Goal: Information Seeking & Learning: Learn about a topic

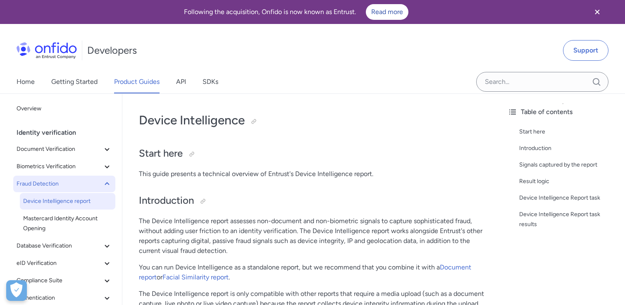
click at [55, 186] on span "Fraud Detection" at bounding box center [60, 184] width 86 height 10
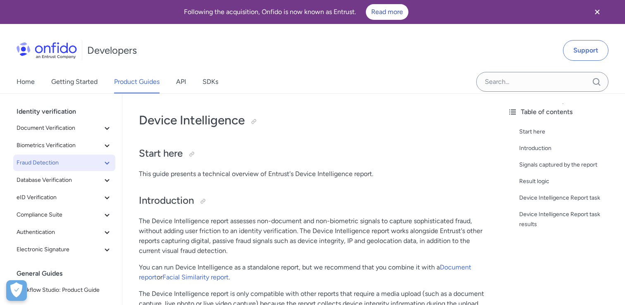
scroll to position [13, 0]
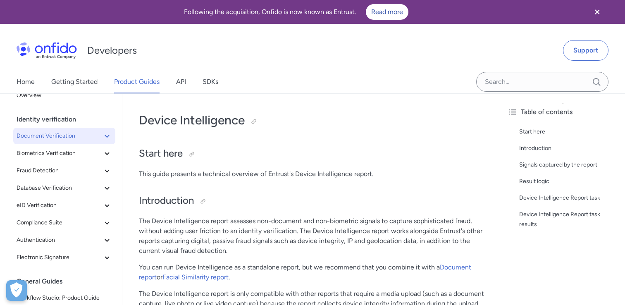
click at [52, 139] on span "Document Verification" at bounding box center [60, 136] width 86 height 10
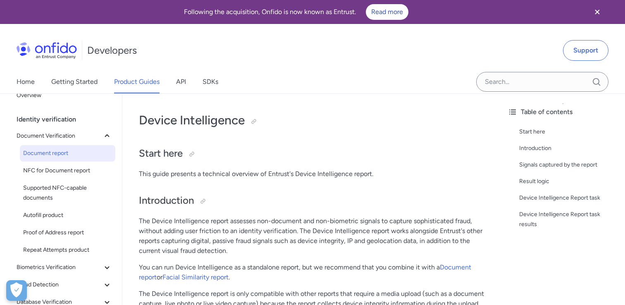
click at [50, 150] on span "Document report" at bounding box center [67, 153] width 89 height 10
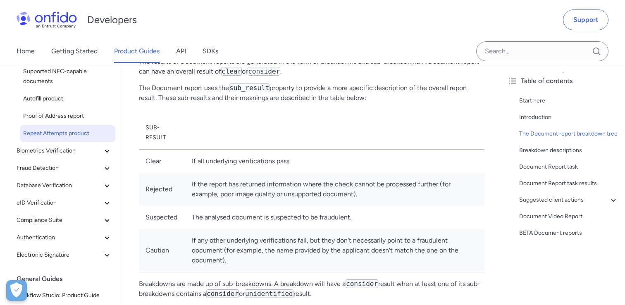
scroll to position [104, 0]
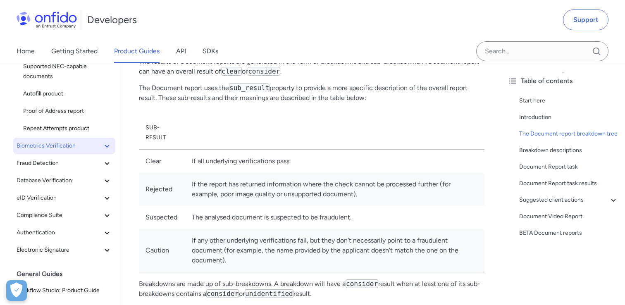
click at [75, 147] on span "Biometrics Verification" at bounding box center [60, 146] width 86 height 10
click at [74, 145] on span "Biometrics Verification" at bounding box center [60, 146] width 86 height 10
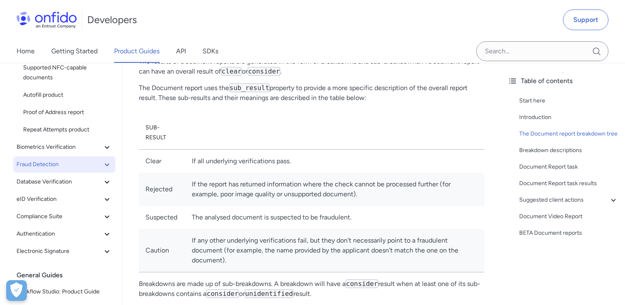
click at [71, 160] on span "Fraud Detection" at bounding box center [60, 165] width 86 height 10
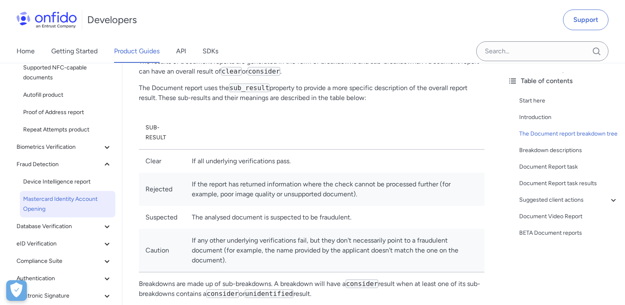
click at [69, 198] on span "Mastercard Identity Account Opening" at bounding box center [67, 204] width 89 height 20
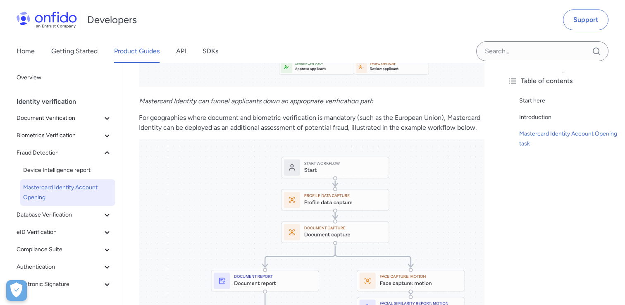
scroll to position [2009, 0]
click at [86, 171] on span "Device Intelligence report" at bounding box center [67, 170] width 89 height 10
